Goal: Find specific page/section: Find specific page/section

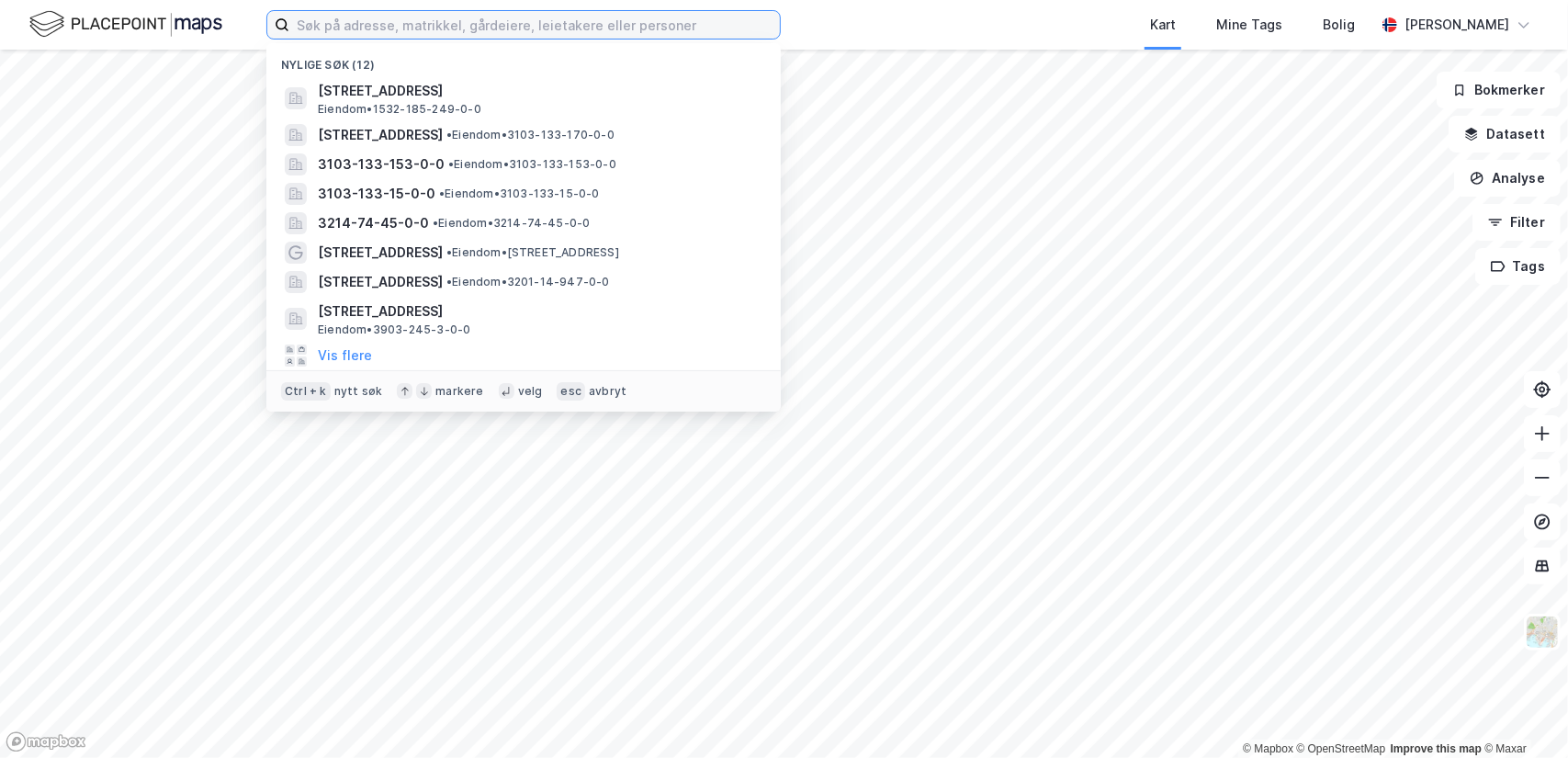
click at [575, 26] on input at bounding box center [534, 24] width 490 height 27
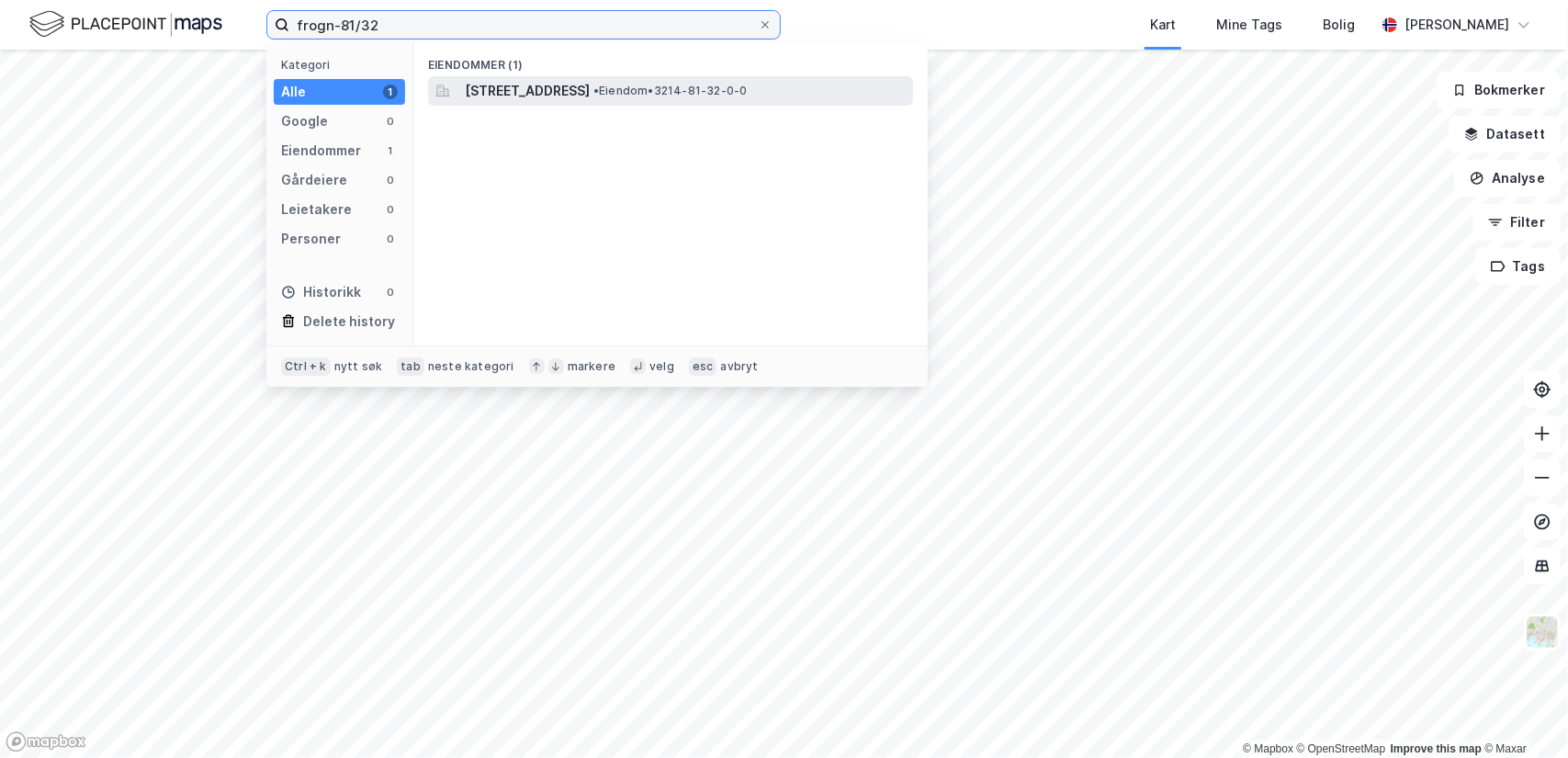
type input "frogn-81/32"
click at [586, 87] on span "[STREET_ADDRESS]" at bounding box center [527, 90] width 125 height 22
